Goal: Task Accomplishment & Management: Use online tool/utility

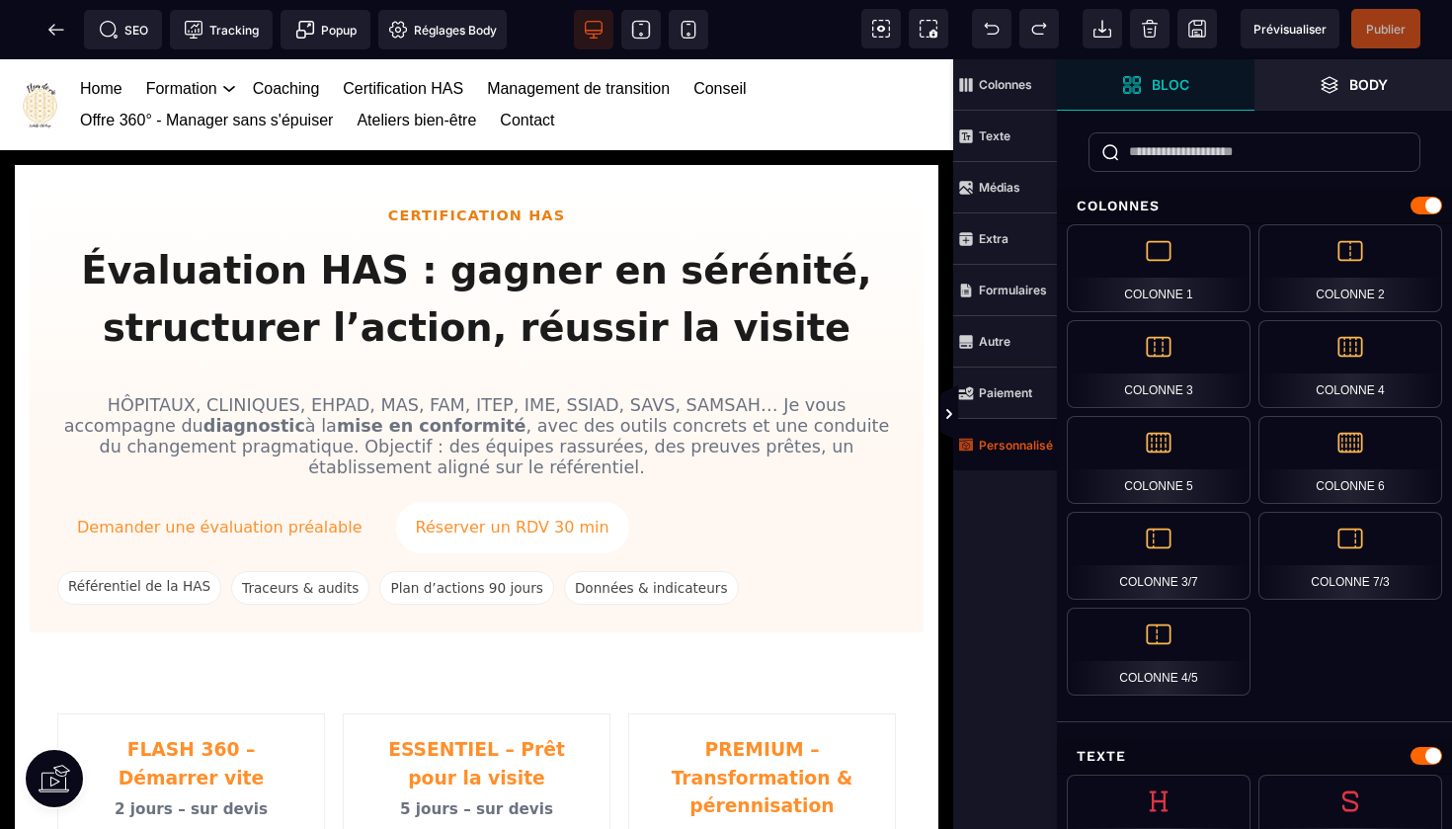
click at [998, 448] on strong "Personnalisé" at bounding box center [1016, 444] width 74 height 15
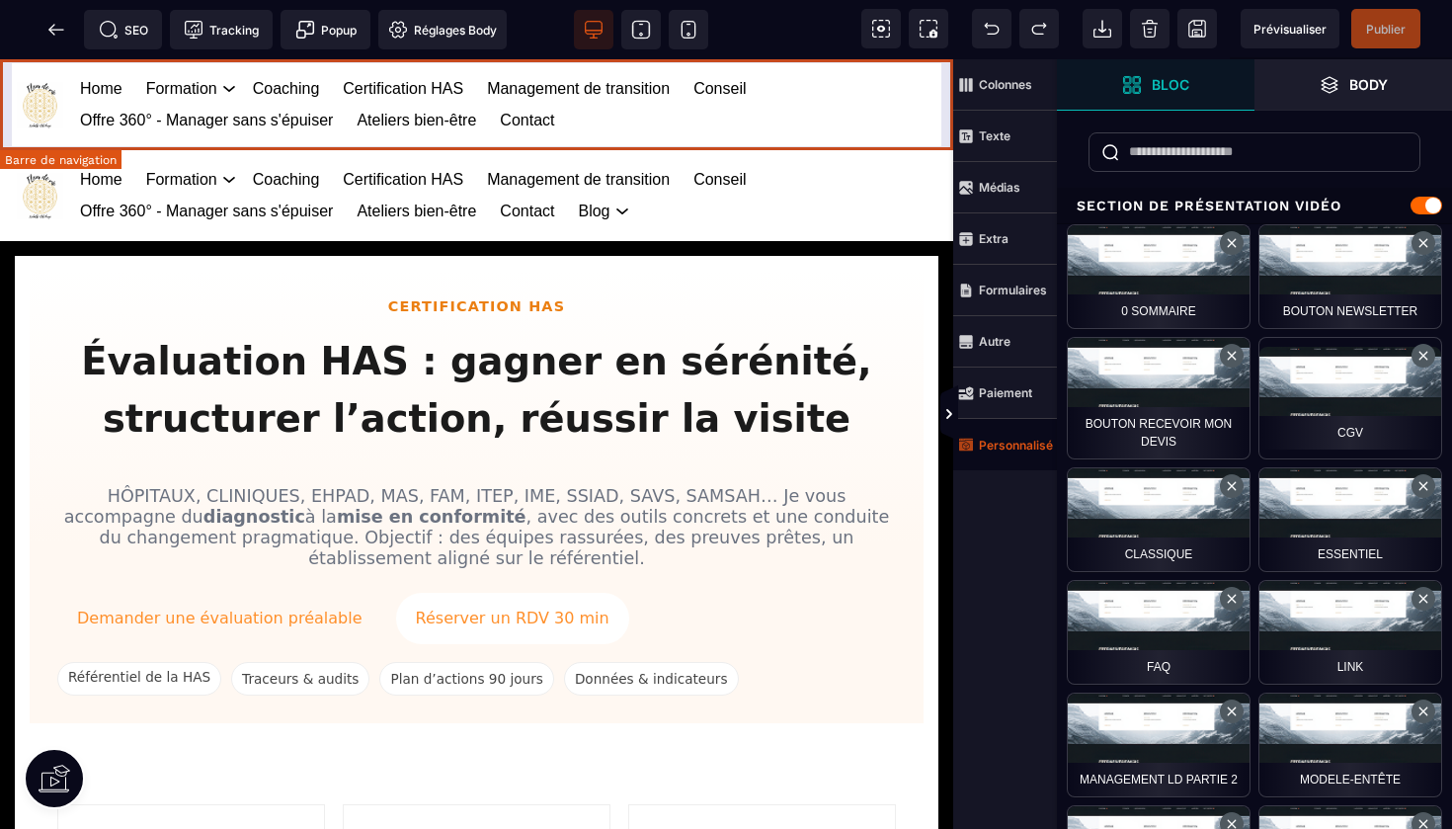
click at [944, 78] on div "Home Formation Management et leadership Gestion des risques en santé Management…" at bounding box center [476, 104] width 953 height 91
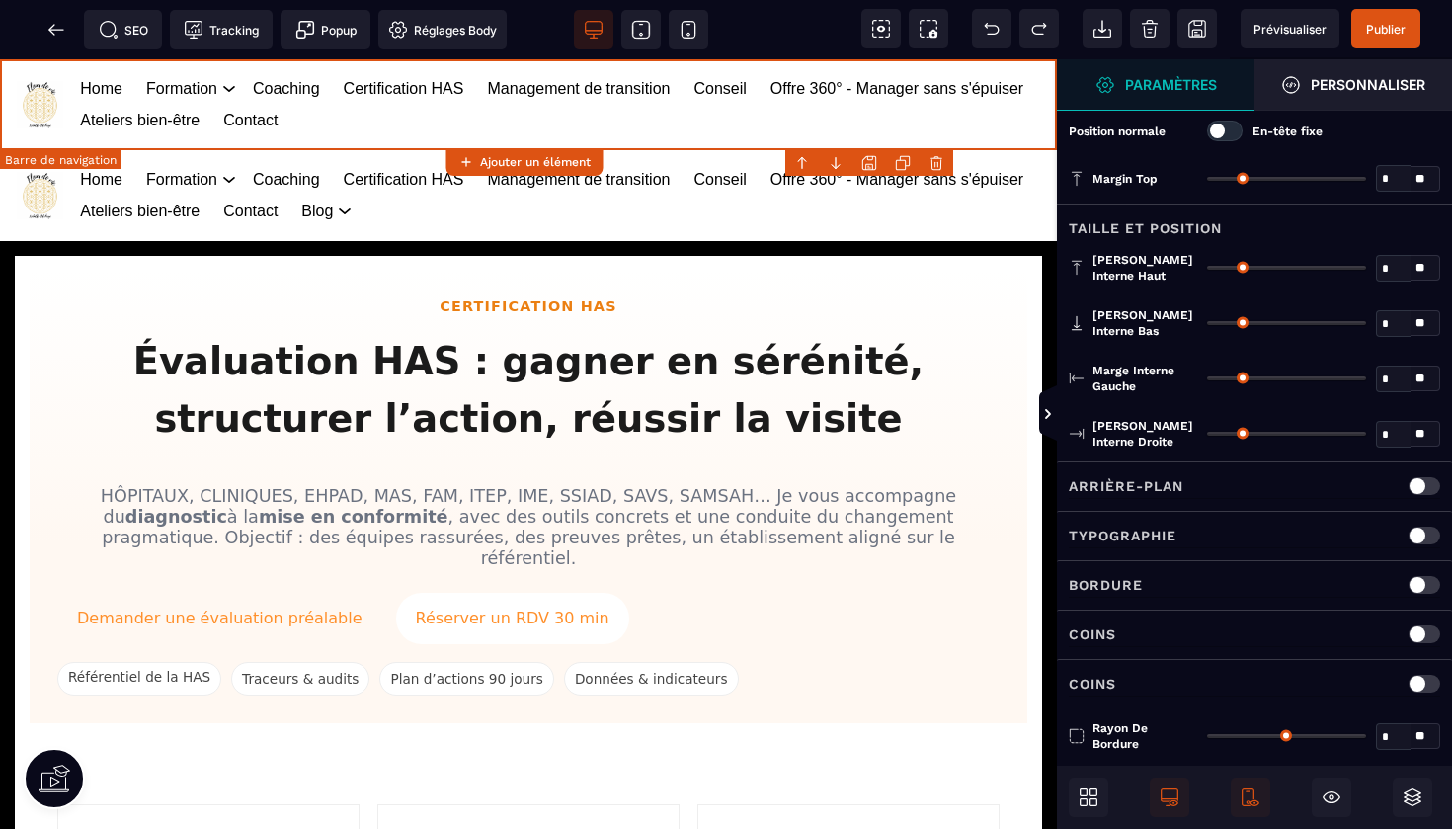
type input "*"
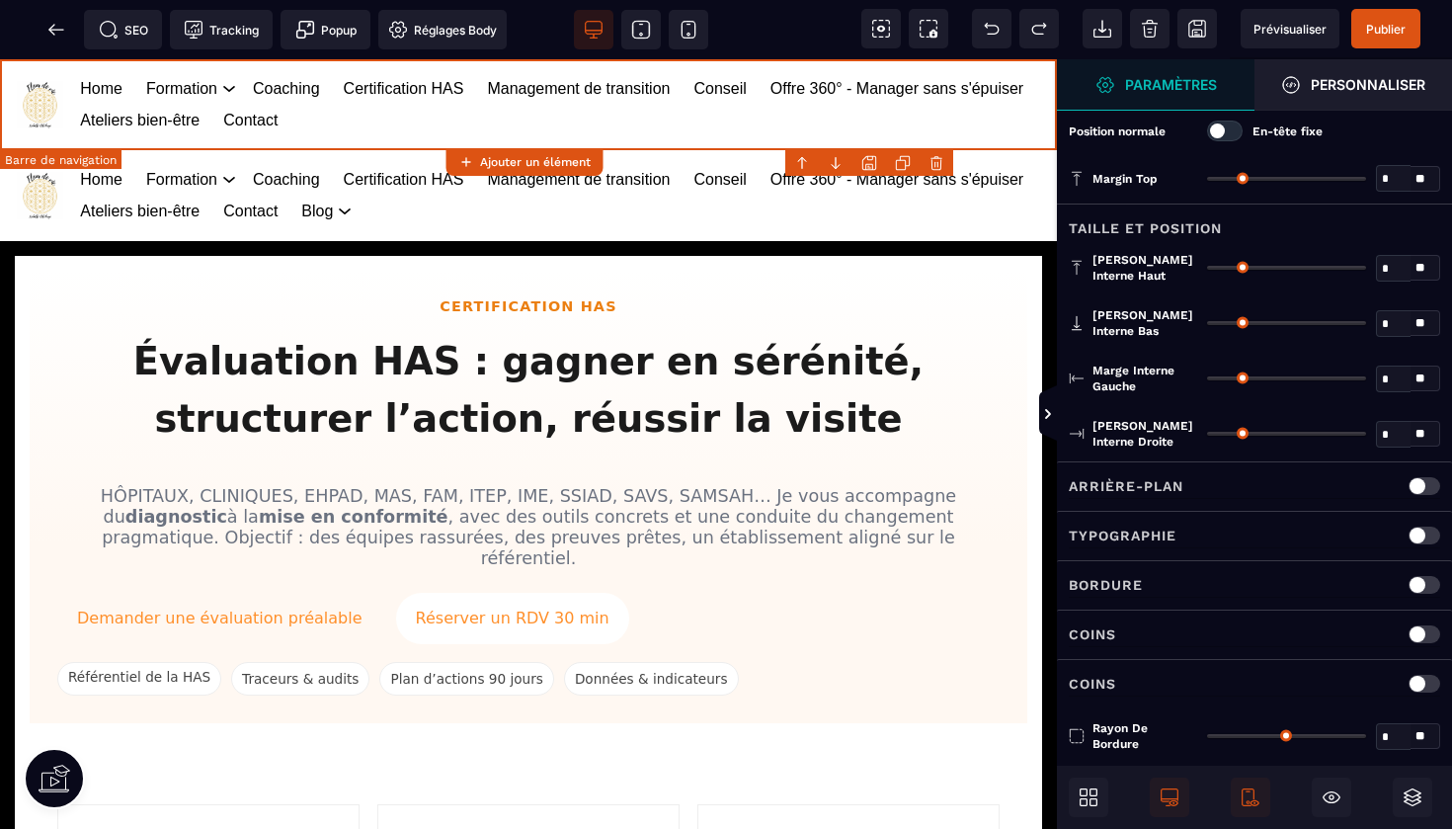
type input "**"
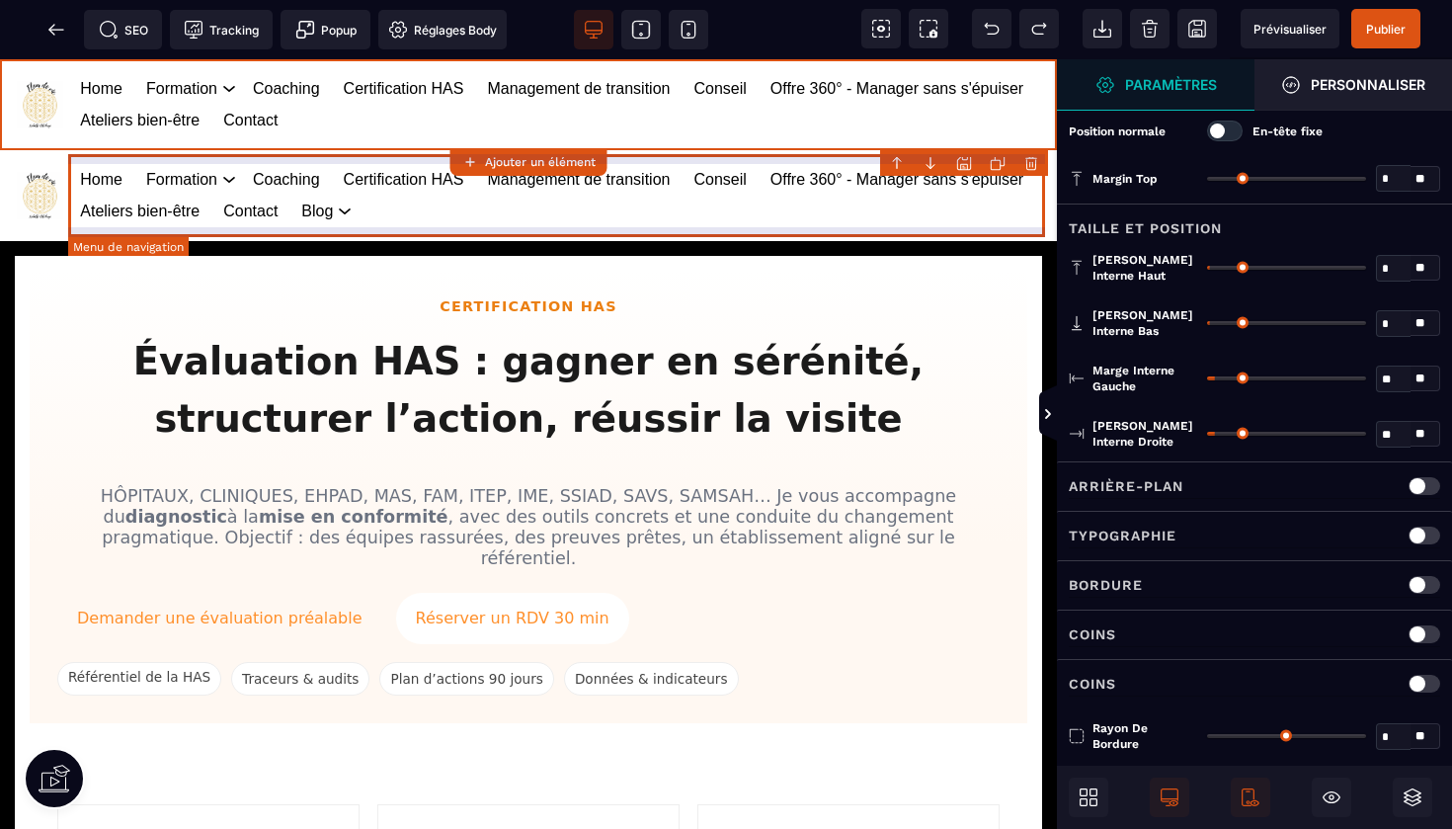
click at [1031, 159] on body "B I U S A ******* Ajouter un élément" at bounding box center [726, 414] width 1452 height 829
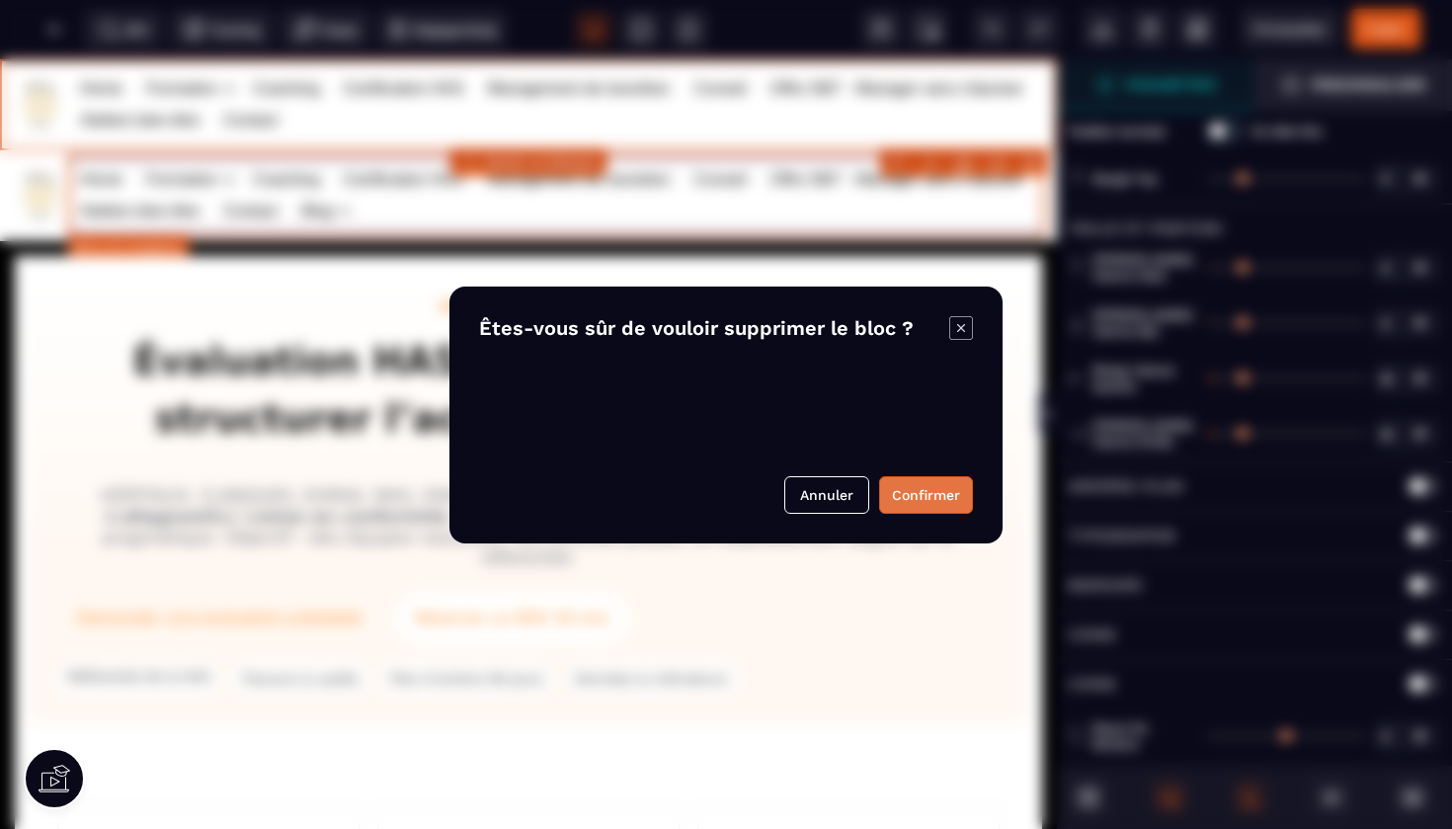
click at [924, 493] on button "Confirmer" at bounding box center [926, 495] width 94 height 38
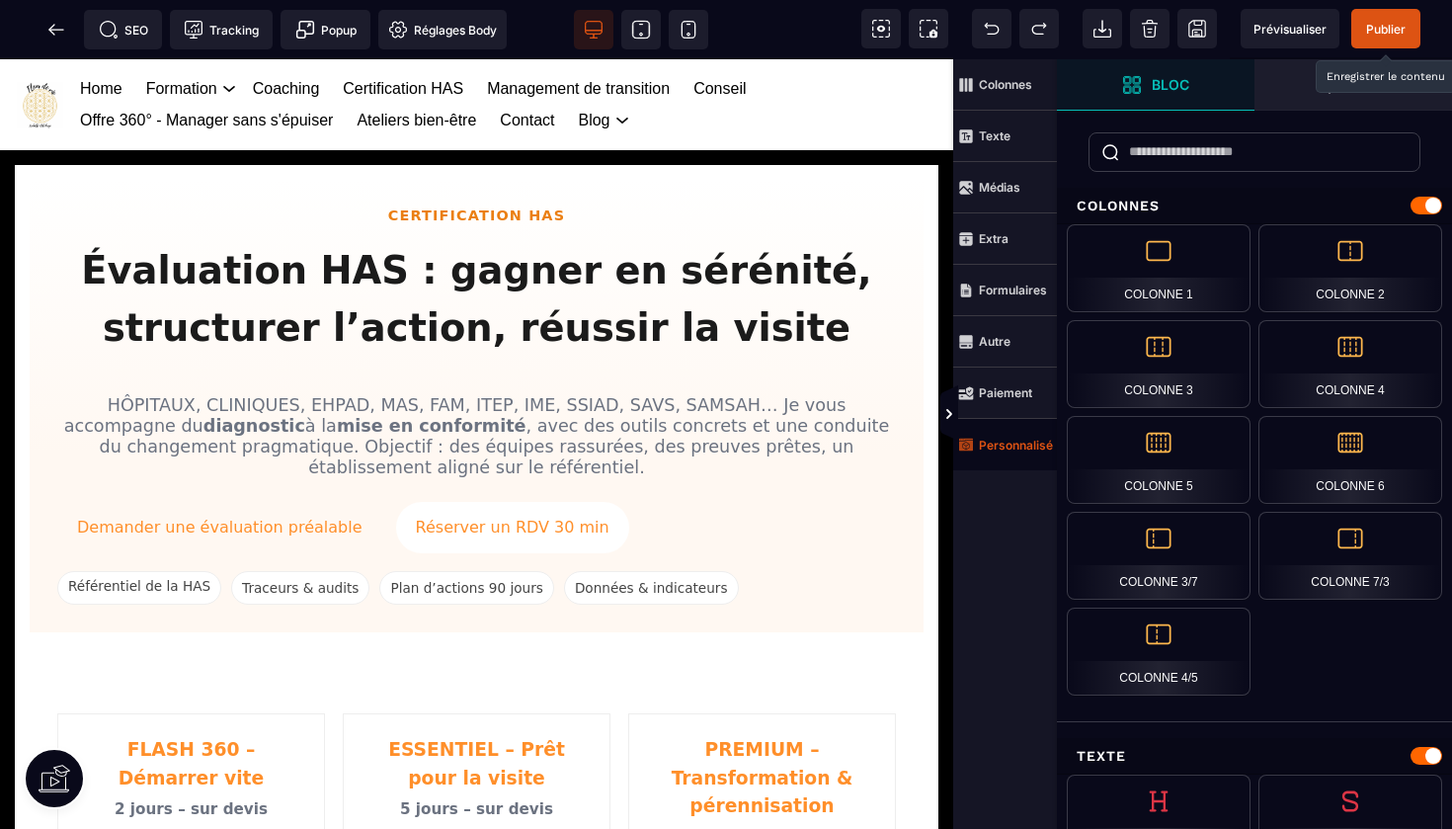
click at [1387, 17] on span "Publier" at bounding box center [1385, 29] width 69 height 40
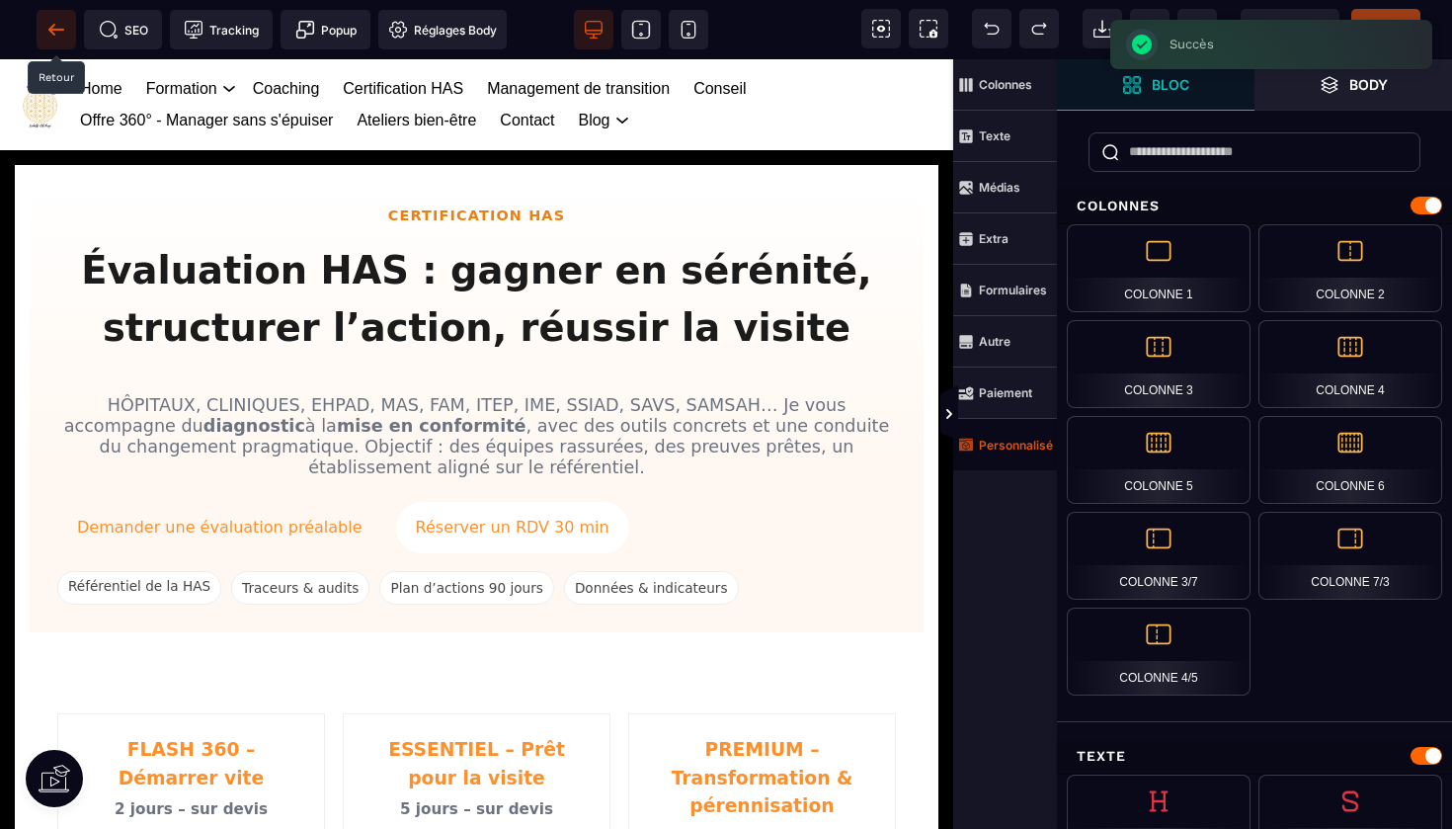
click at [52, 32] on icon at bounding box center [51, 29] width 6 height 11
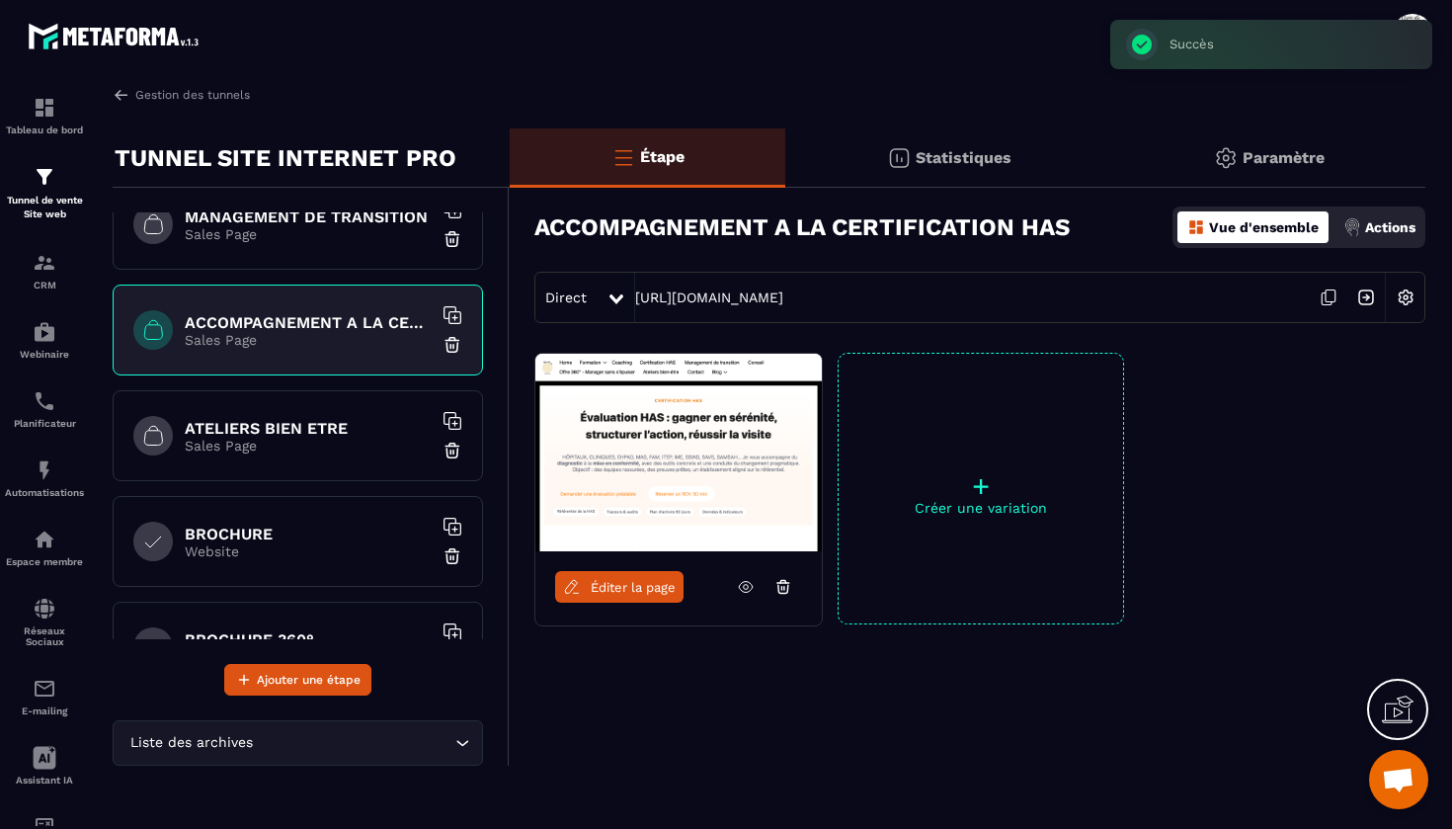
scroll to position [566, 0]
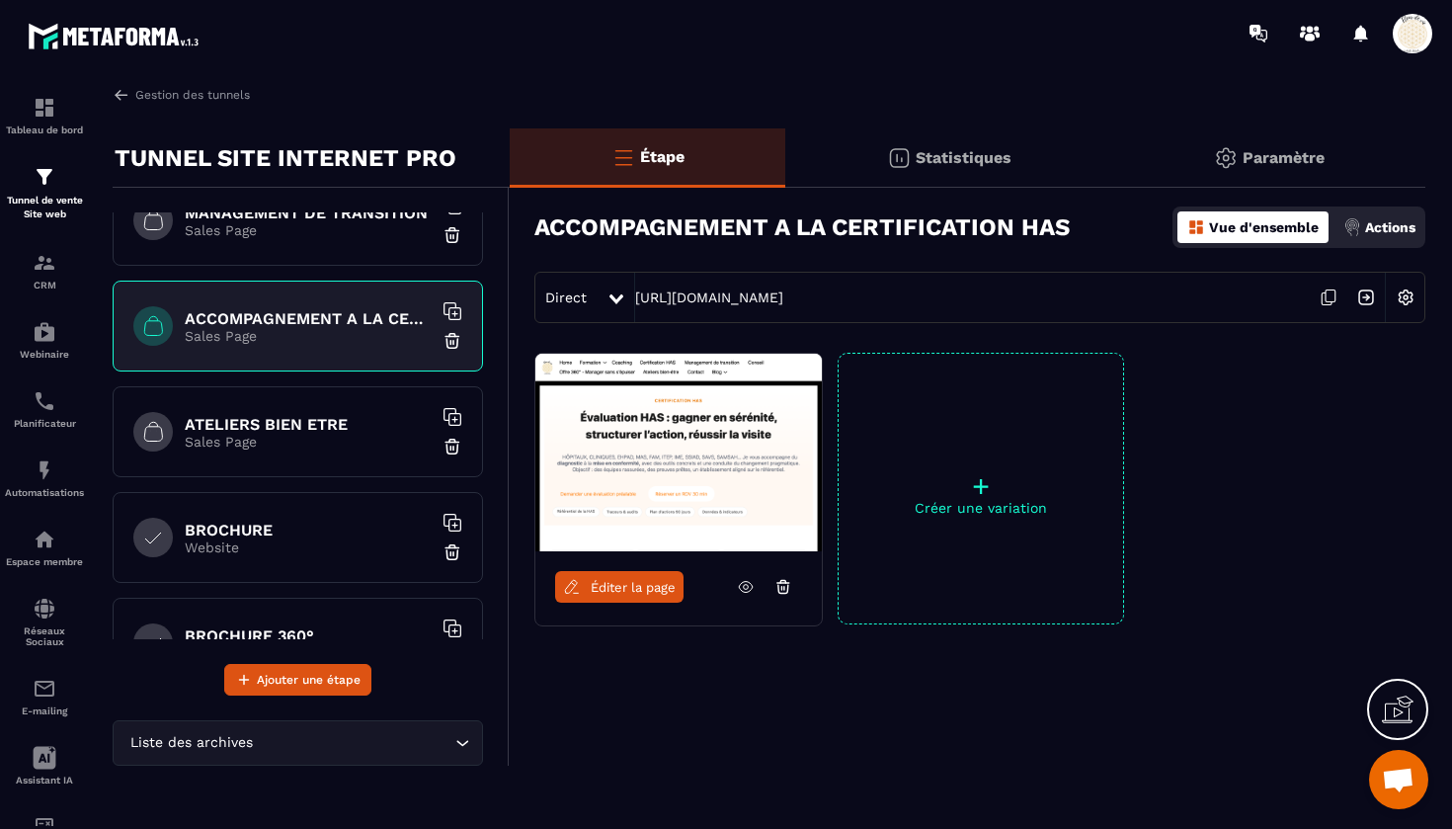
click at [272, 427] on h6 "ATELIERS BIEN ETRE" at bounding box center [308, 424] width 247 height 19
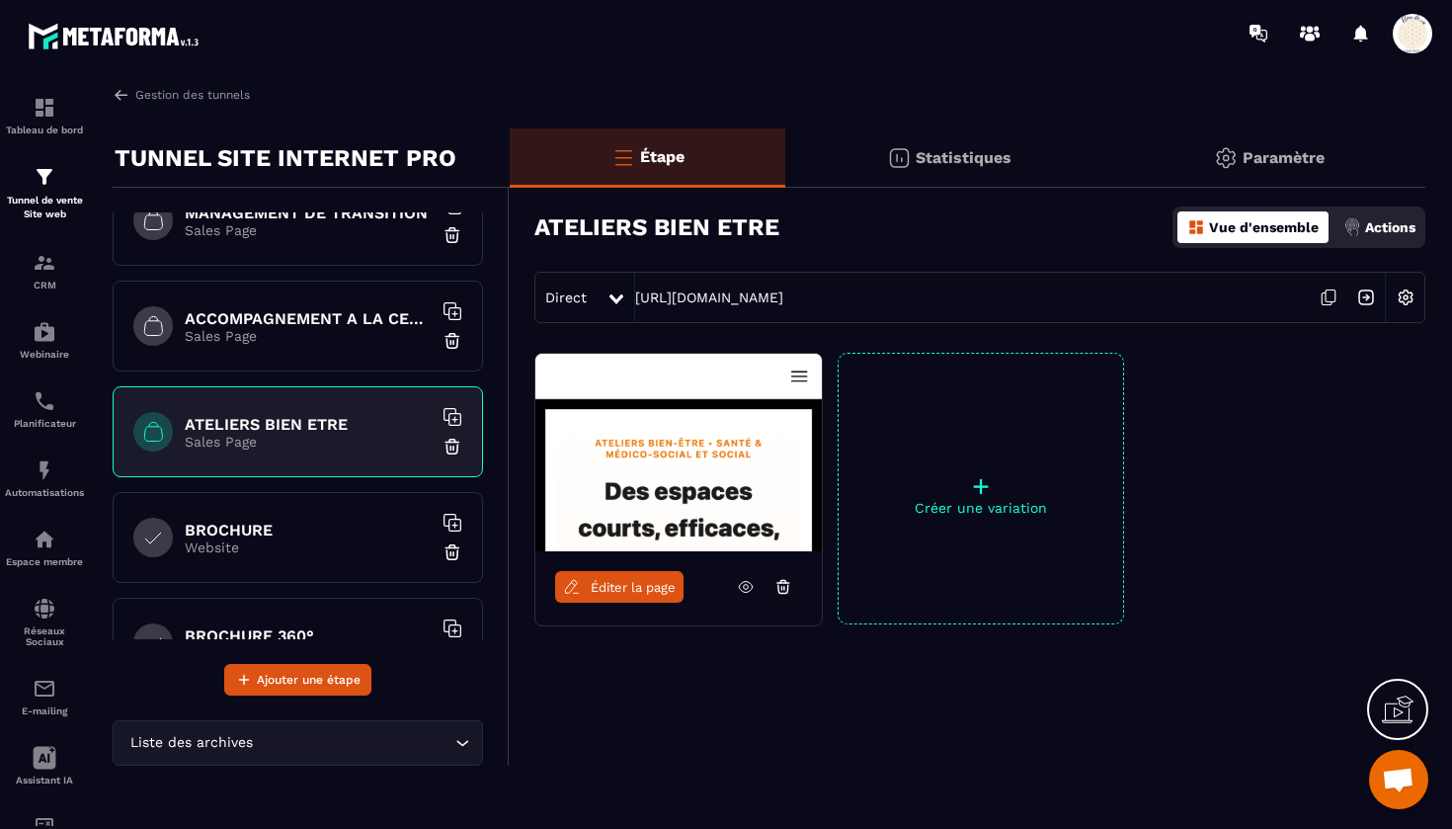
click at [620, 592] on span "Éditer la page" at bounding box center [633, 587] width 85 height 15
